Goal: Task Accomplishment & Management: Manage account settings

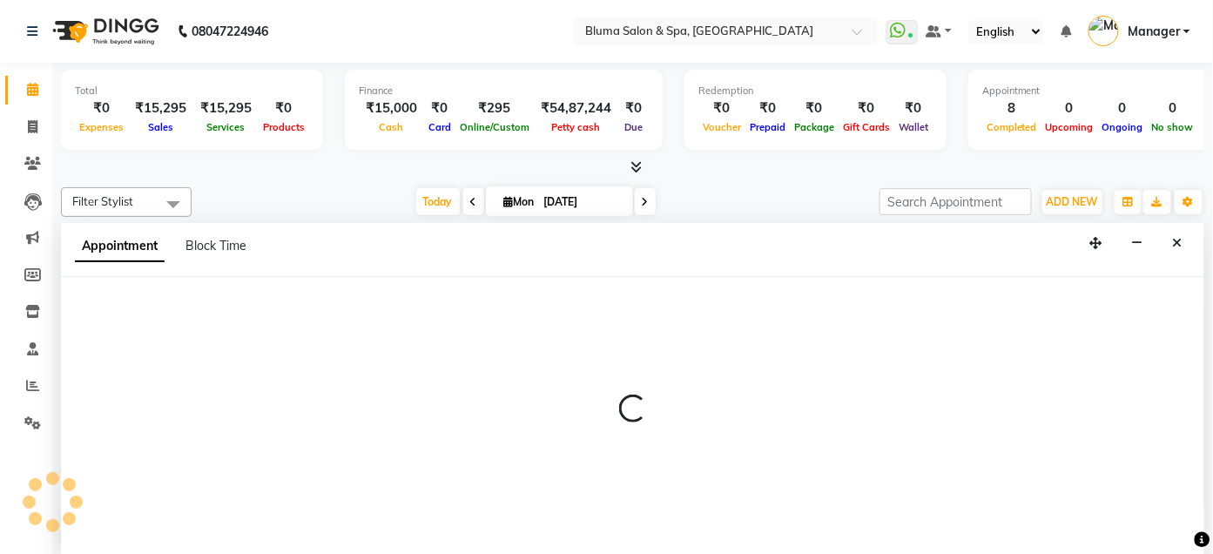
scroll to position [1, 0]
click at [924, 346] on div at bounding box center [632, 415] width 1143 height 279
select select "82139"
select select "660"
select select "tentative"
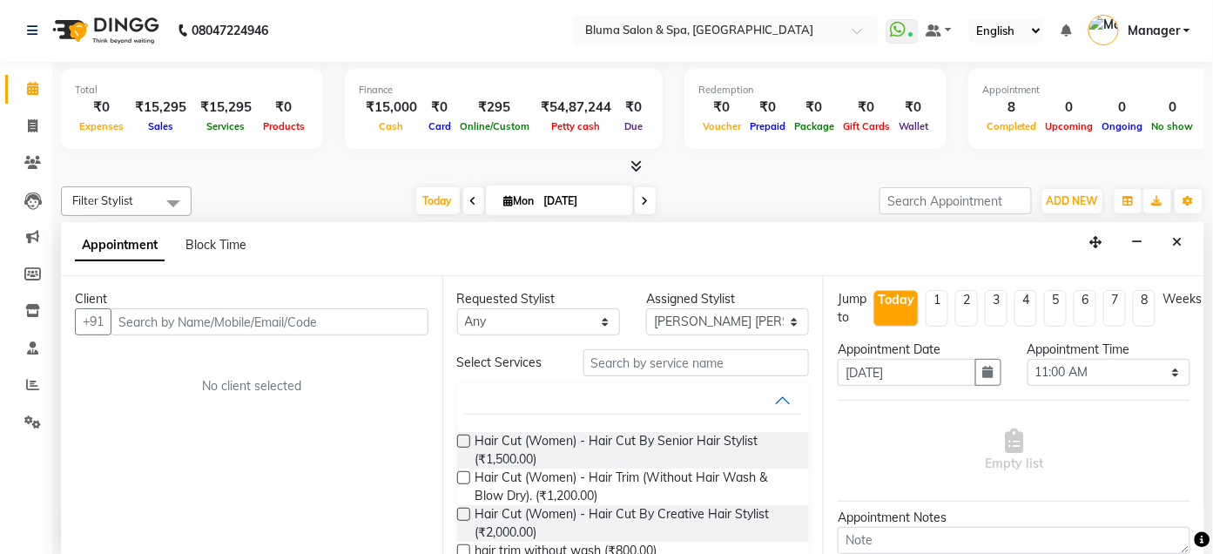
click at [829, 5] on nav "08047224946 Select Location × Bluma Salon & Spa, [GEOGRAPHIC_DATA] WhatsApp Sta…" at bounding box center [606, 30] width 1213 height 63
click at [1156, 32] on span "Manager" at bounding box center [1153, 31] width 52 height 18
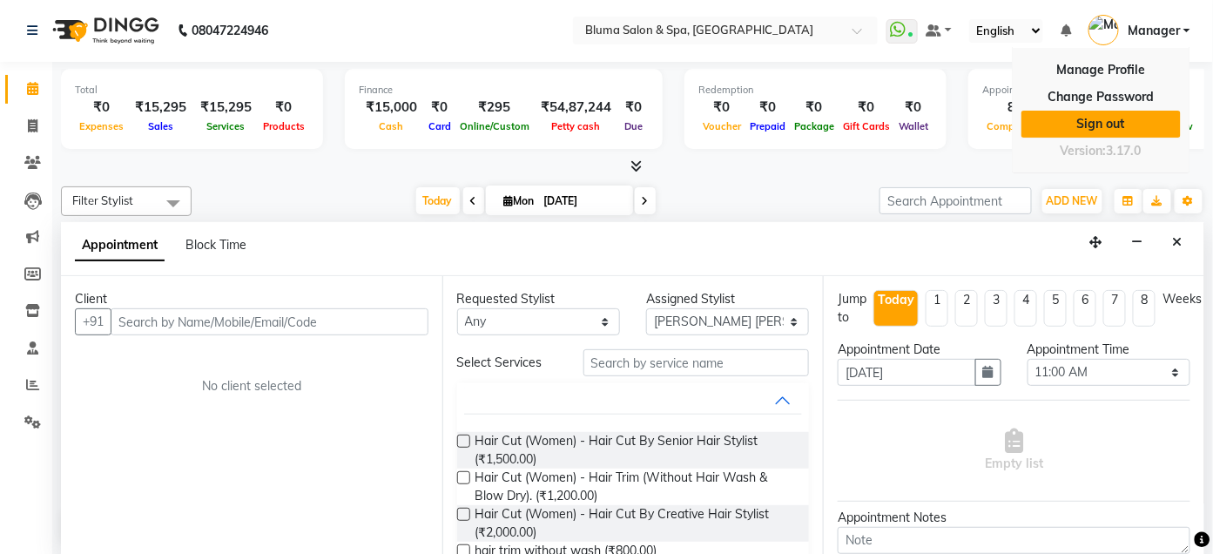
click at [1096, 121] on link "Sign out" at bounding box center [1100, 124] width 159 height 27
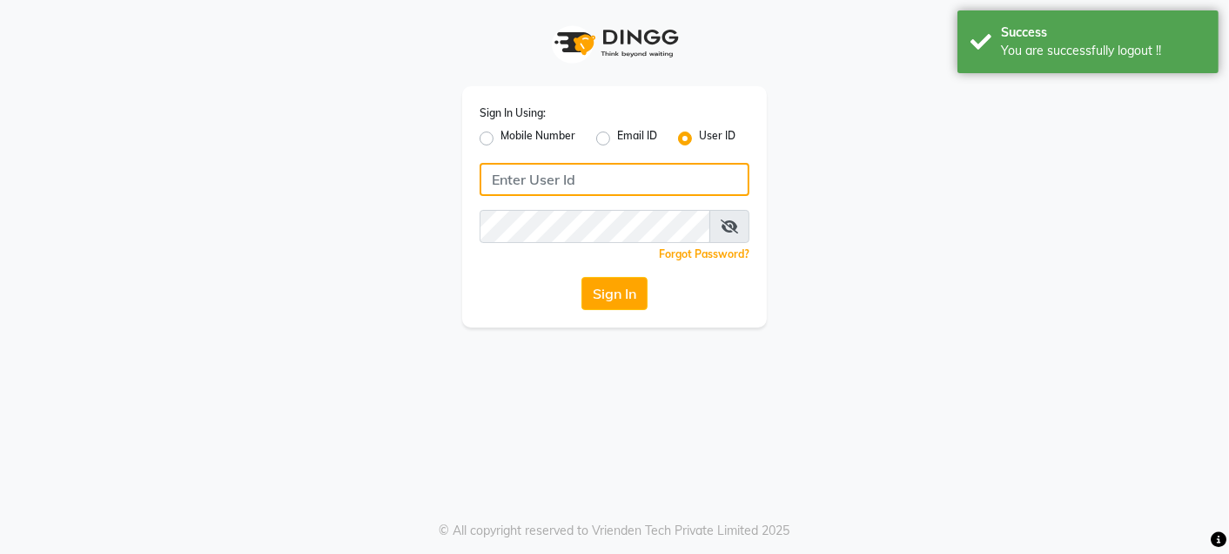
type input "9820033678"
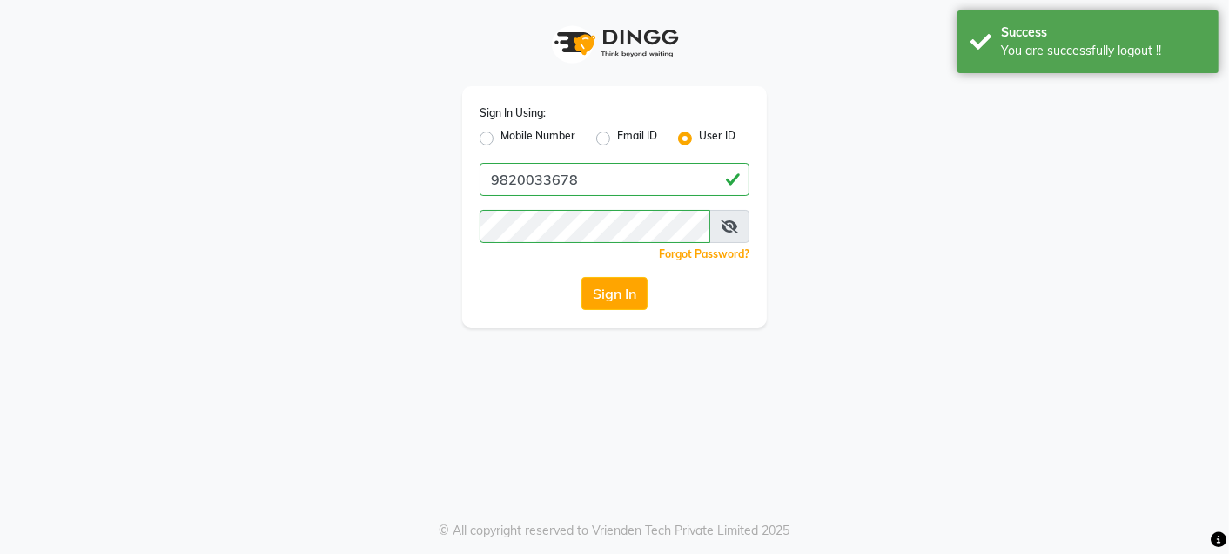
click at [501, 138] on label "Mobile Number" at bounding box center [538, 138] width 75 height 21
click at [501, 138] on input "Mobile Number" at bounding box center [506, 133] width 11 height 11
radio input "true"
radio input "false"
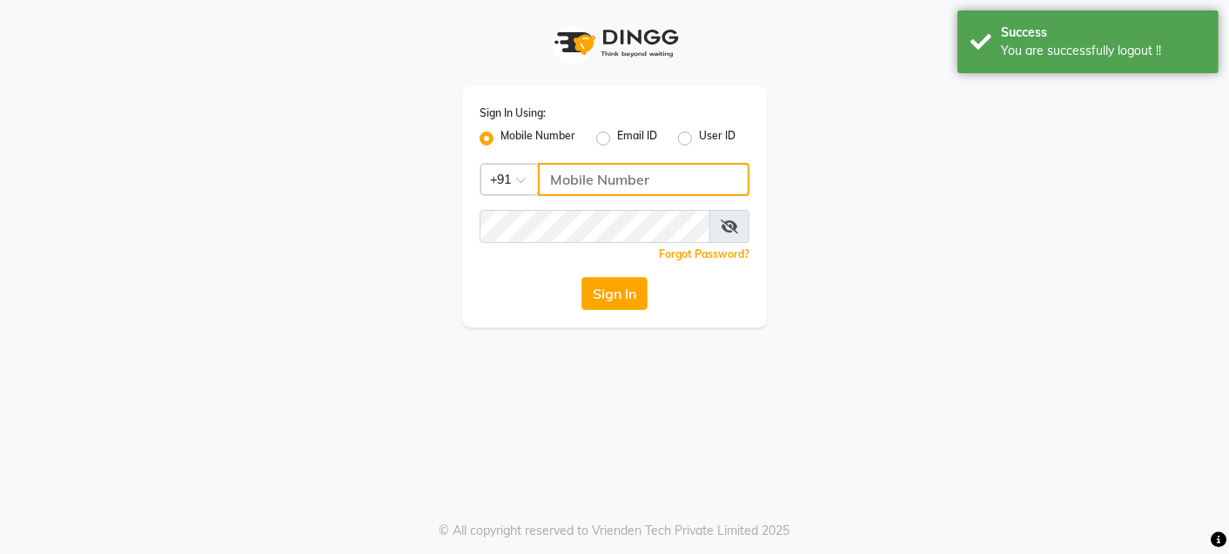
click at [626, 185] on input "Username" at bounding box center [644, 179] width 212 height 33
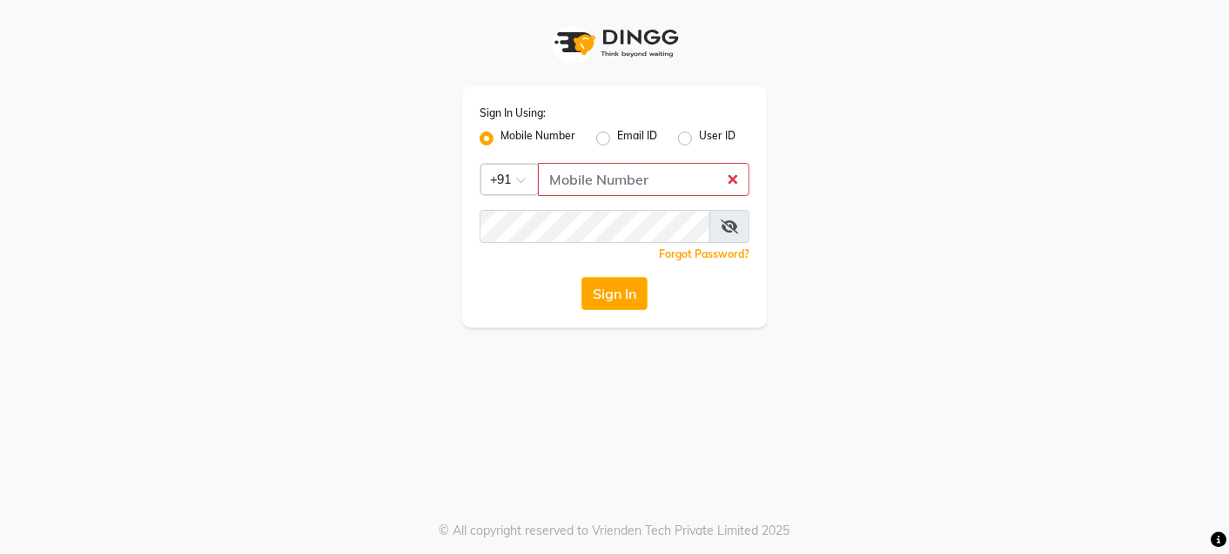
click at [905, 71] on div "Sign In Using: Mobile Number Email ID User ID Country Code × +91 Remember me Fo…" at bounding box center [614, 163] width 992 height 327
click at [611, 185] on input "Username" at bounding box center [644, 179] width 212 height 33
type input "7506291285"
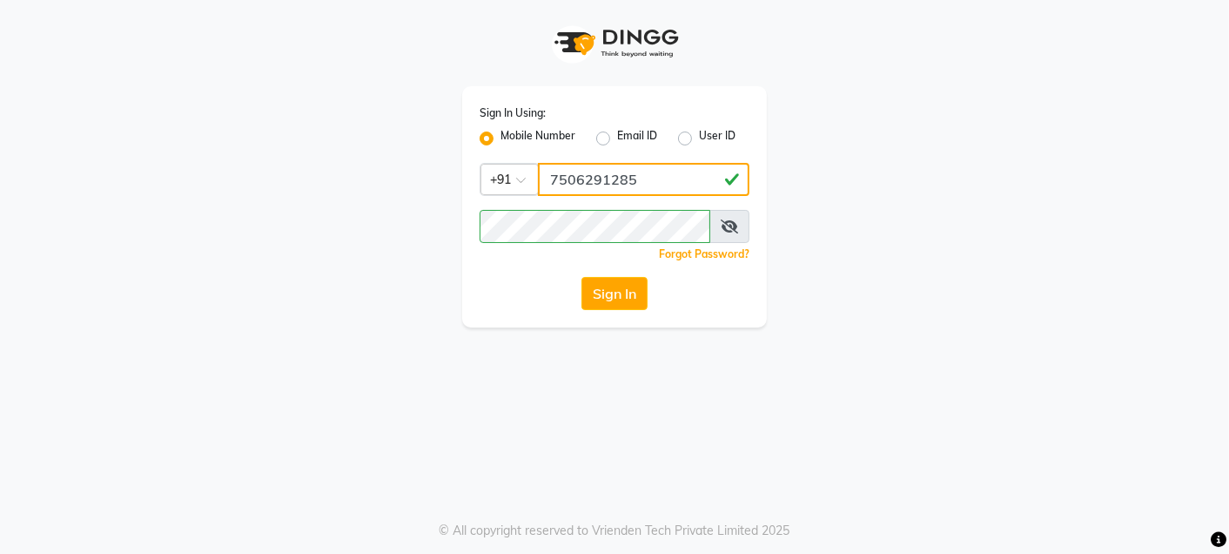
click at [906, 190] on div "Sign In Using: Mobile Number Email ID User ID Country Code × [PHONE_NUMBER] Rem…" at bounding box center [614, 163] width 992 height 327
click at [600, 302] on button "Sign In" at bounding box center [615, 293] width 66 height 33
